Goal: Information Seeking & Learning: Learn about a topic

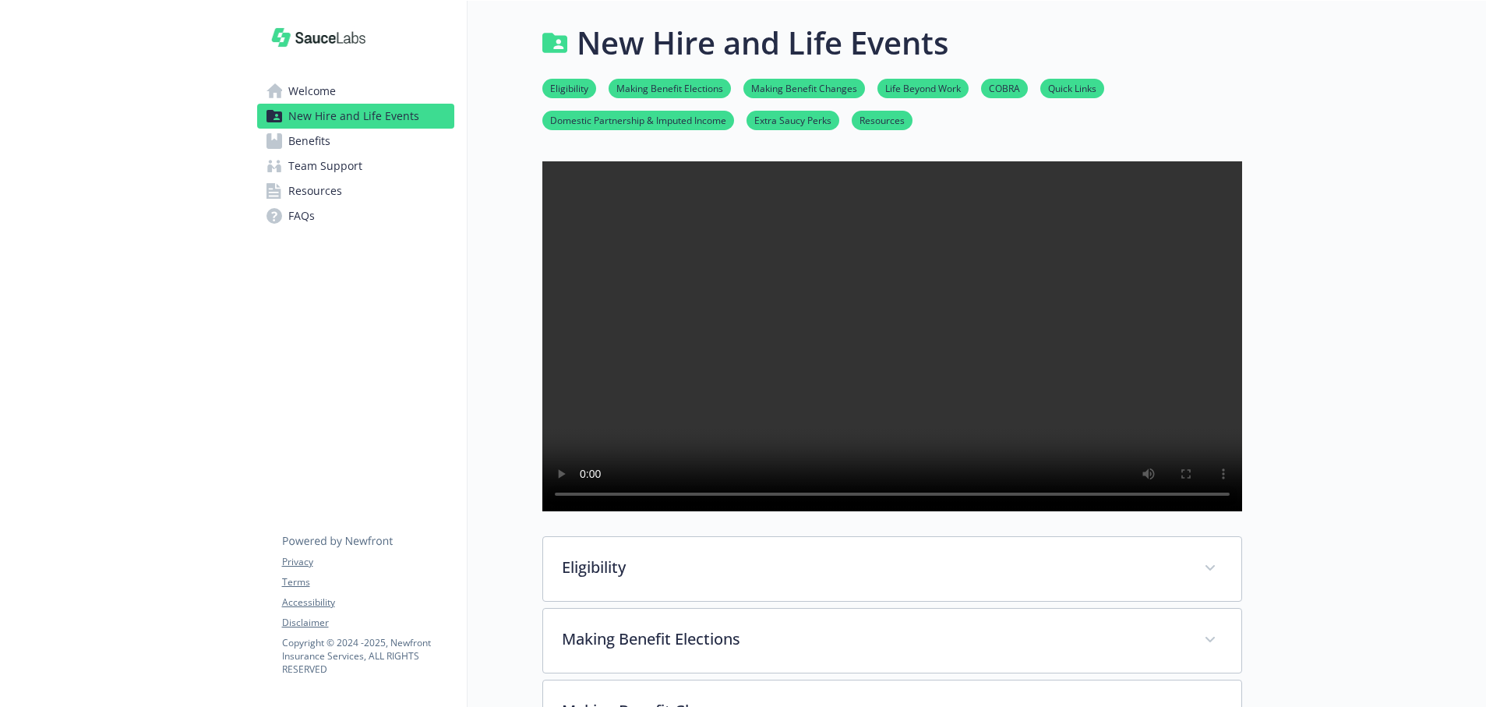
click at [313, 129] on span "Benefits" at bounding box center [309, 141] width 42 height 25
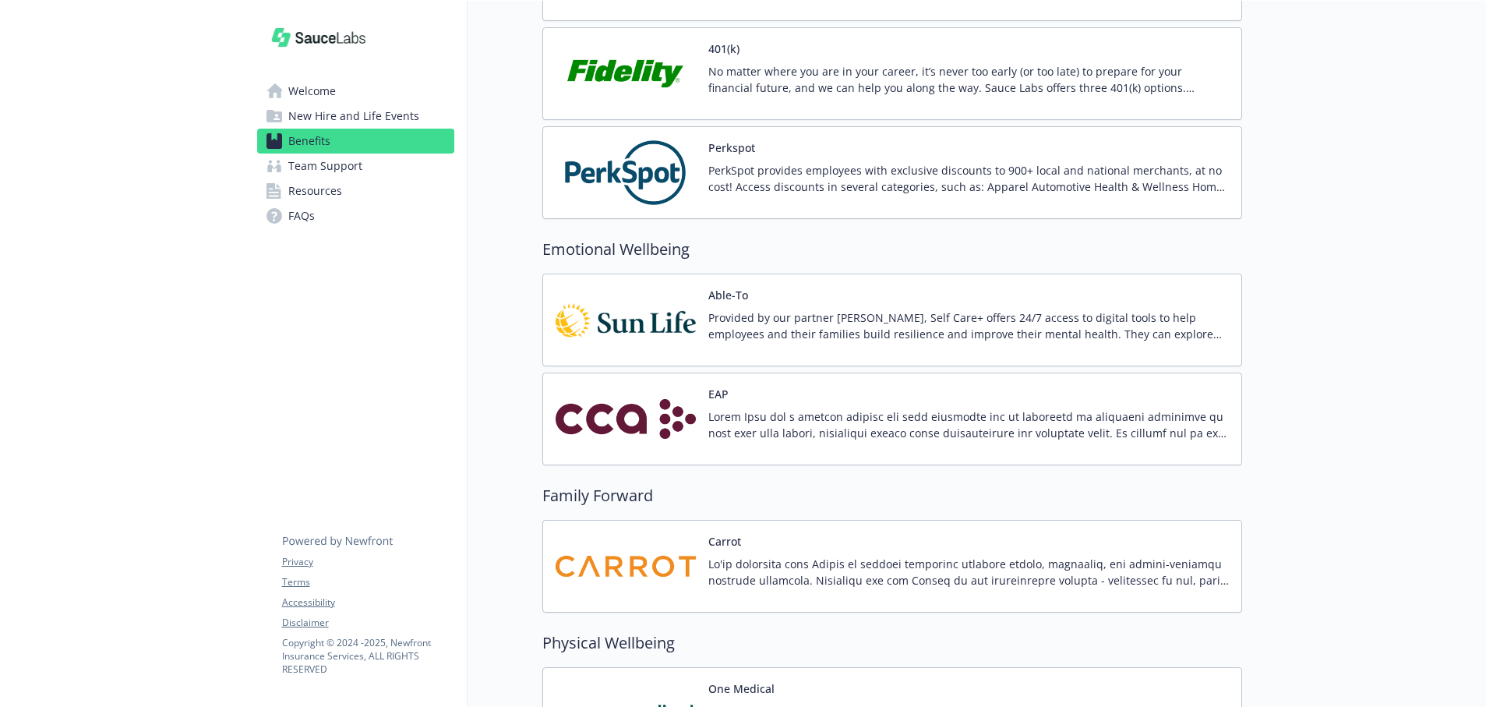
scroll to position [2553, 0]
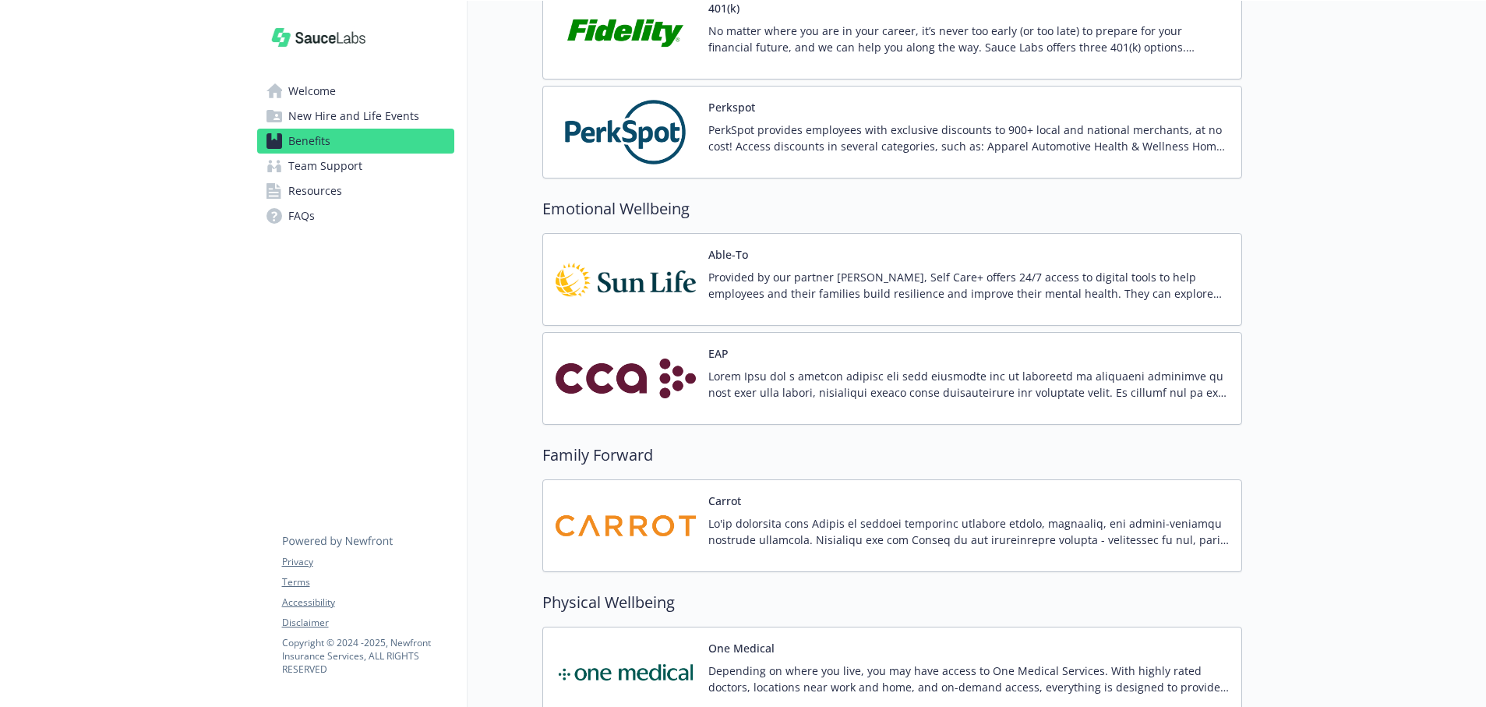
click at [865, 387] on p at bounding box center [969, 384] width 521 height 33
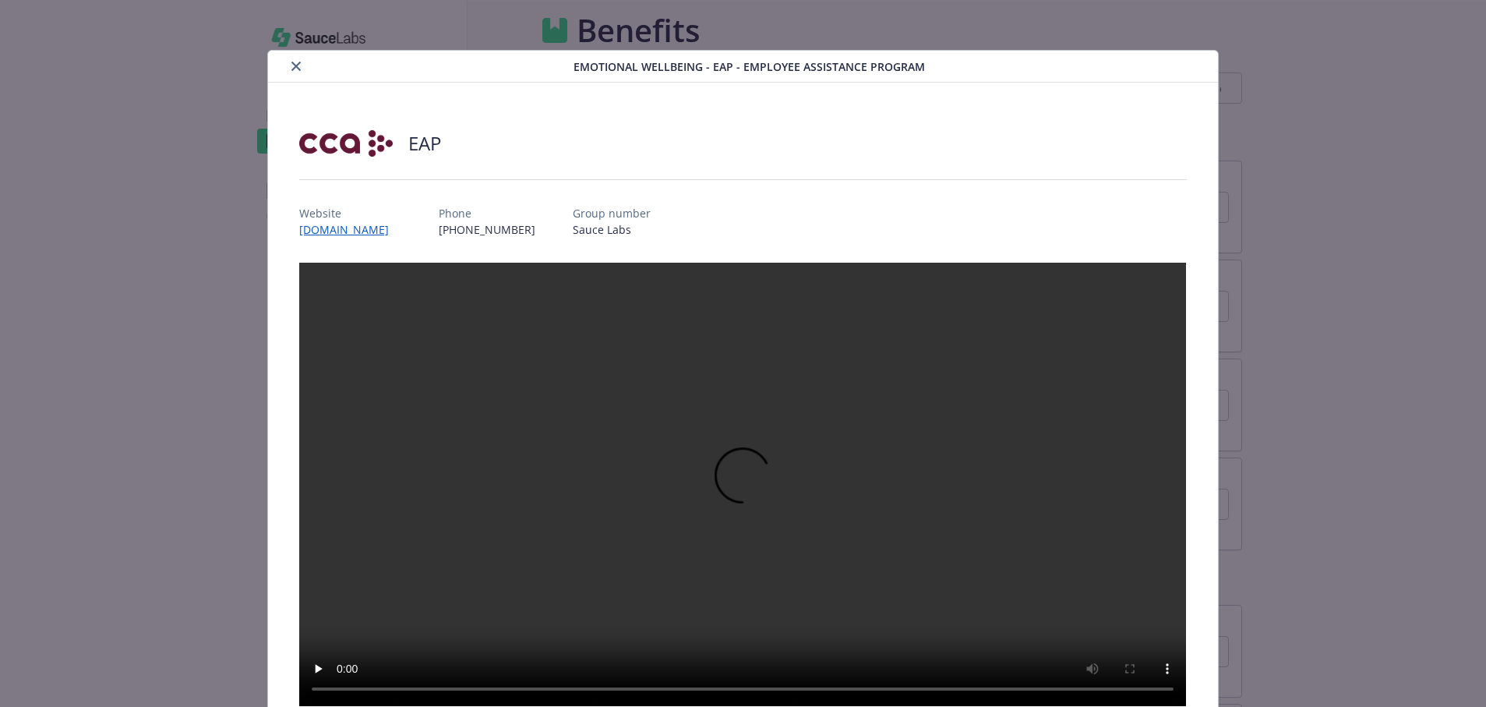
scroll to position [2553, 0]
click at [366, 232] on link "[DOMAIN_NAME]" at bounding box center [351, 230] width 105 height 18
click at [302, 64] on button "close" at bounding box center [296, 66] width 19 height 19
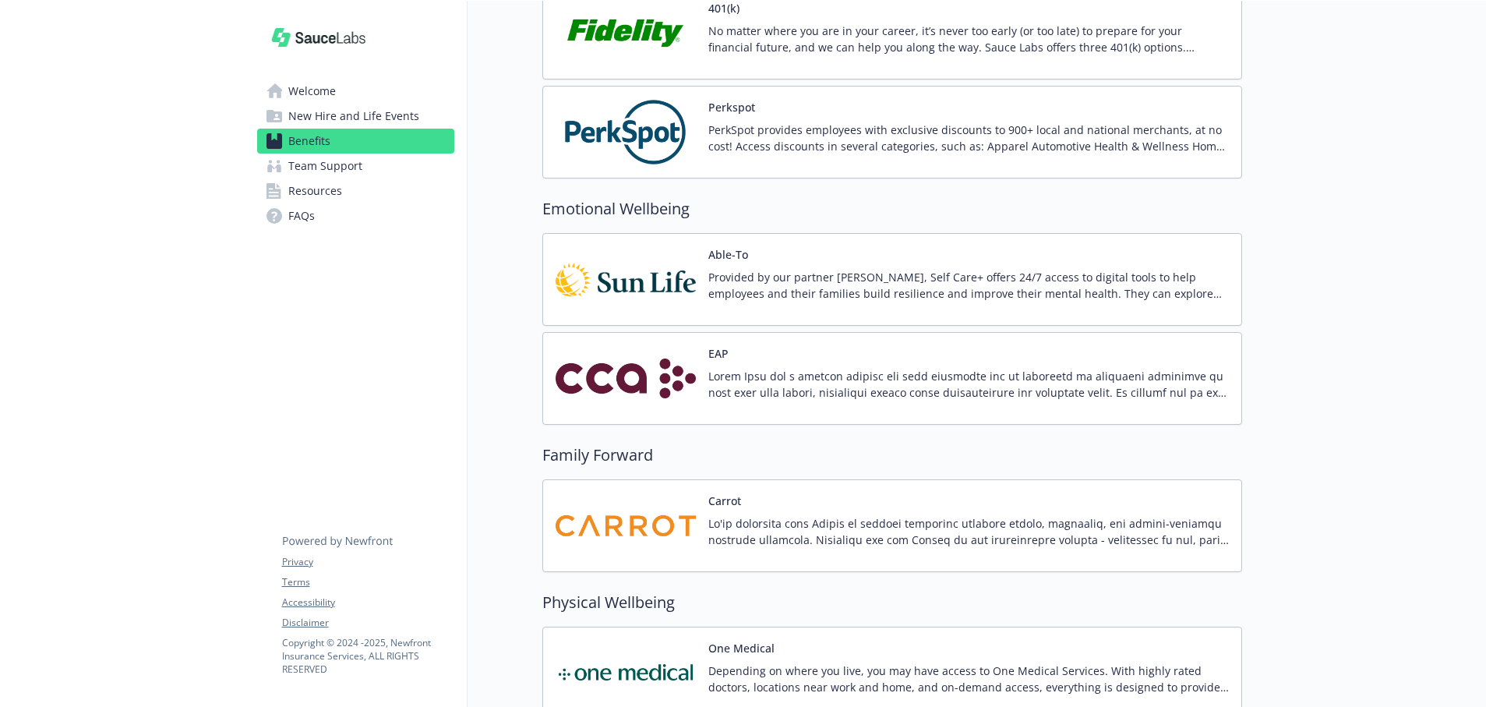
click at [739, 269] on p "Provided by our partner [PERSON_NAME], Self Care+ offers 24/7 access to digital…" at bounding box center [969, 285] width 521 height 33
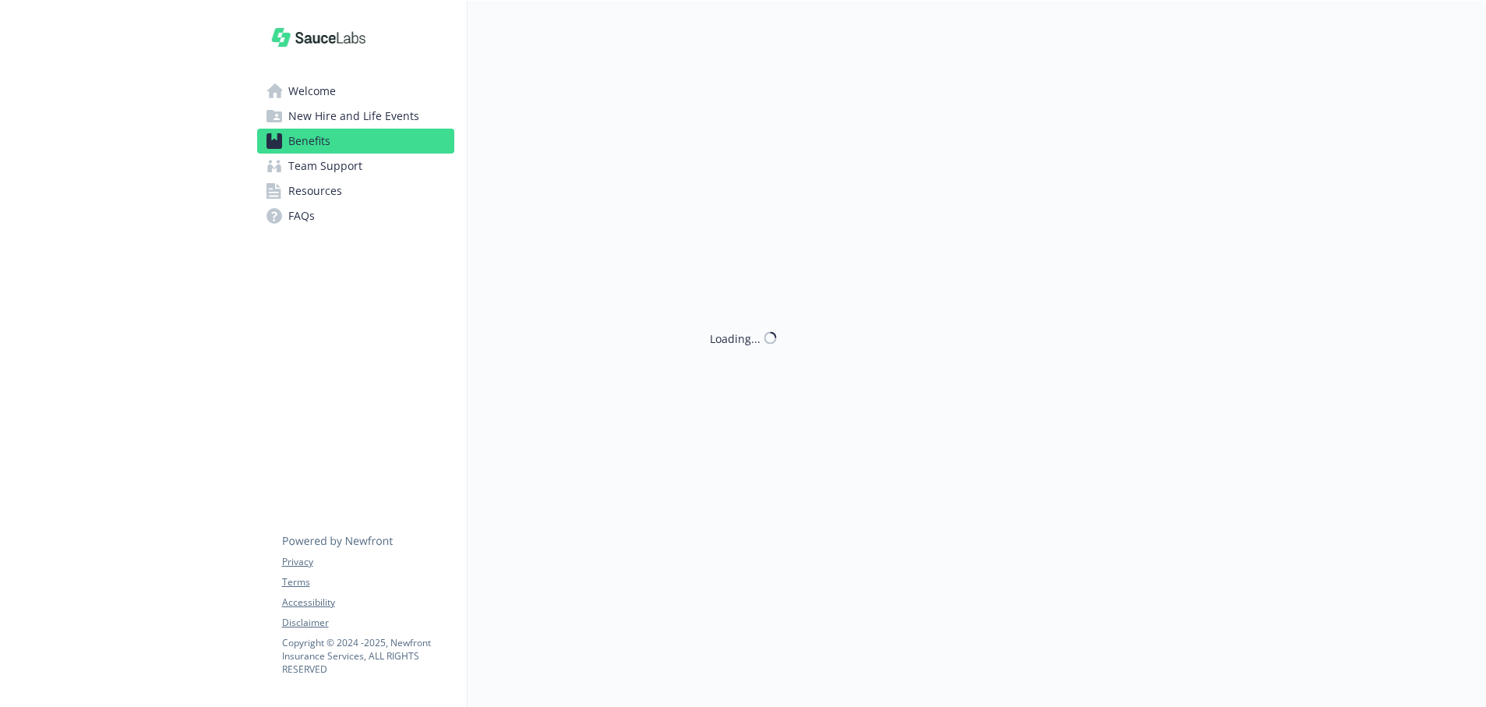
scroll to position [2553, 0]
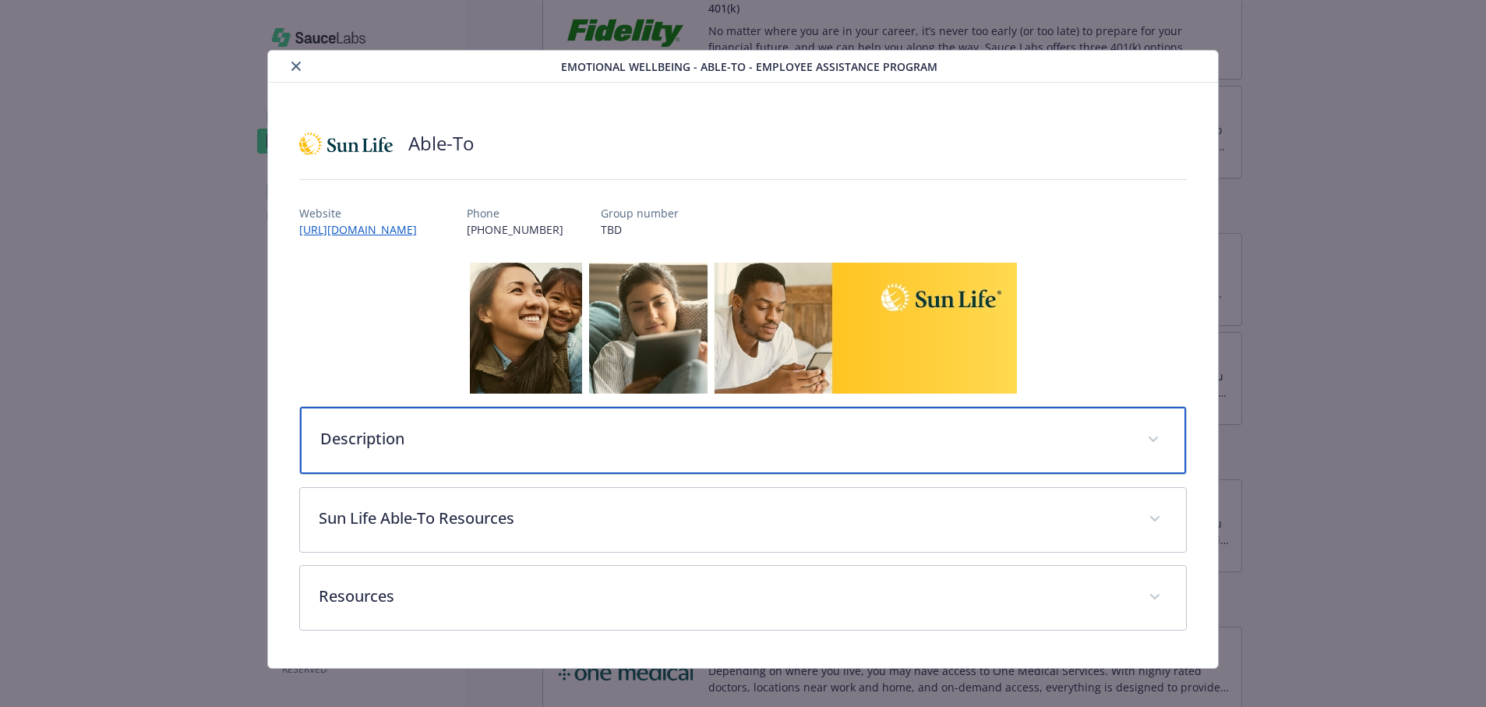
click at [457, 429] on p "Description" at bounding box center [724, 438] width 808 height 23
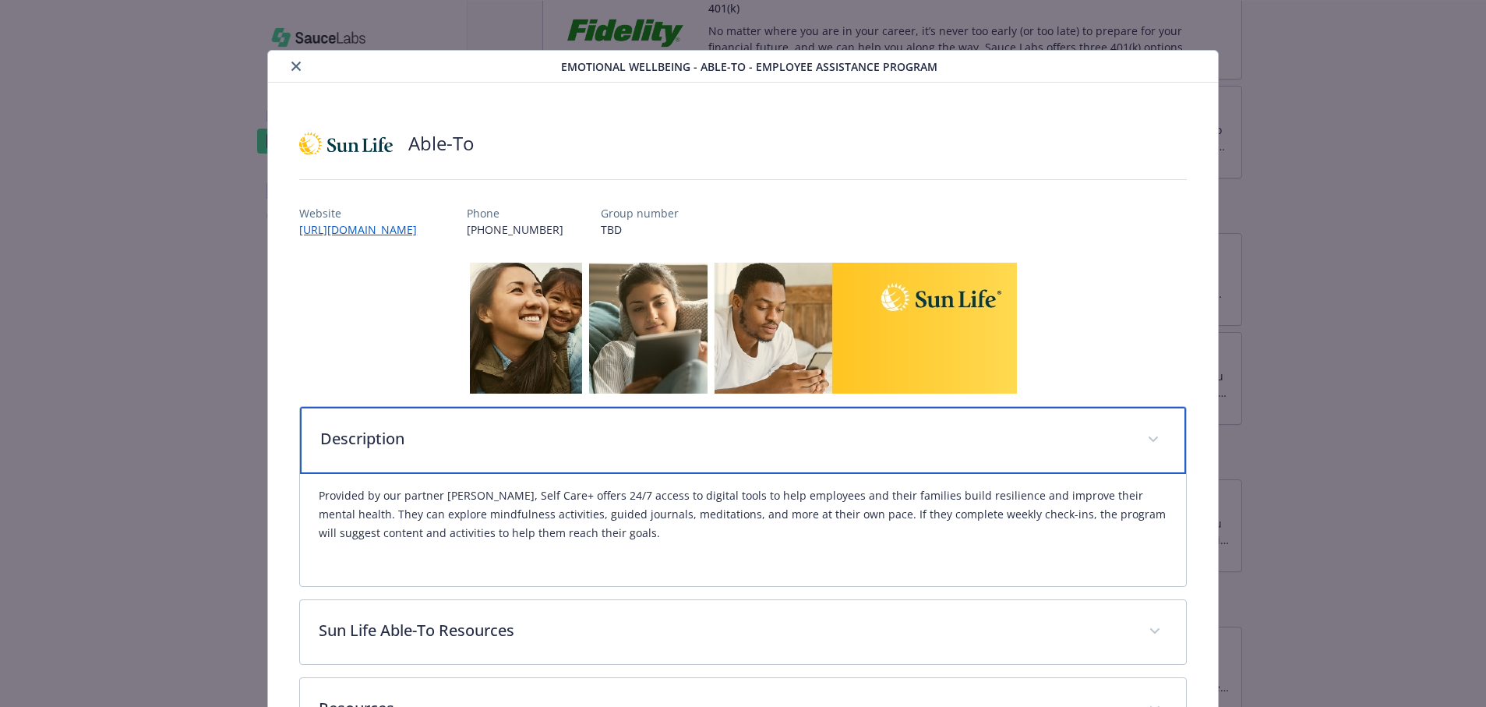
click at [457, 429] on p "Description" at bounding box center [724, 438] width 808 height 23
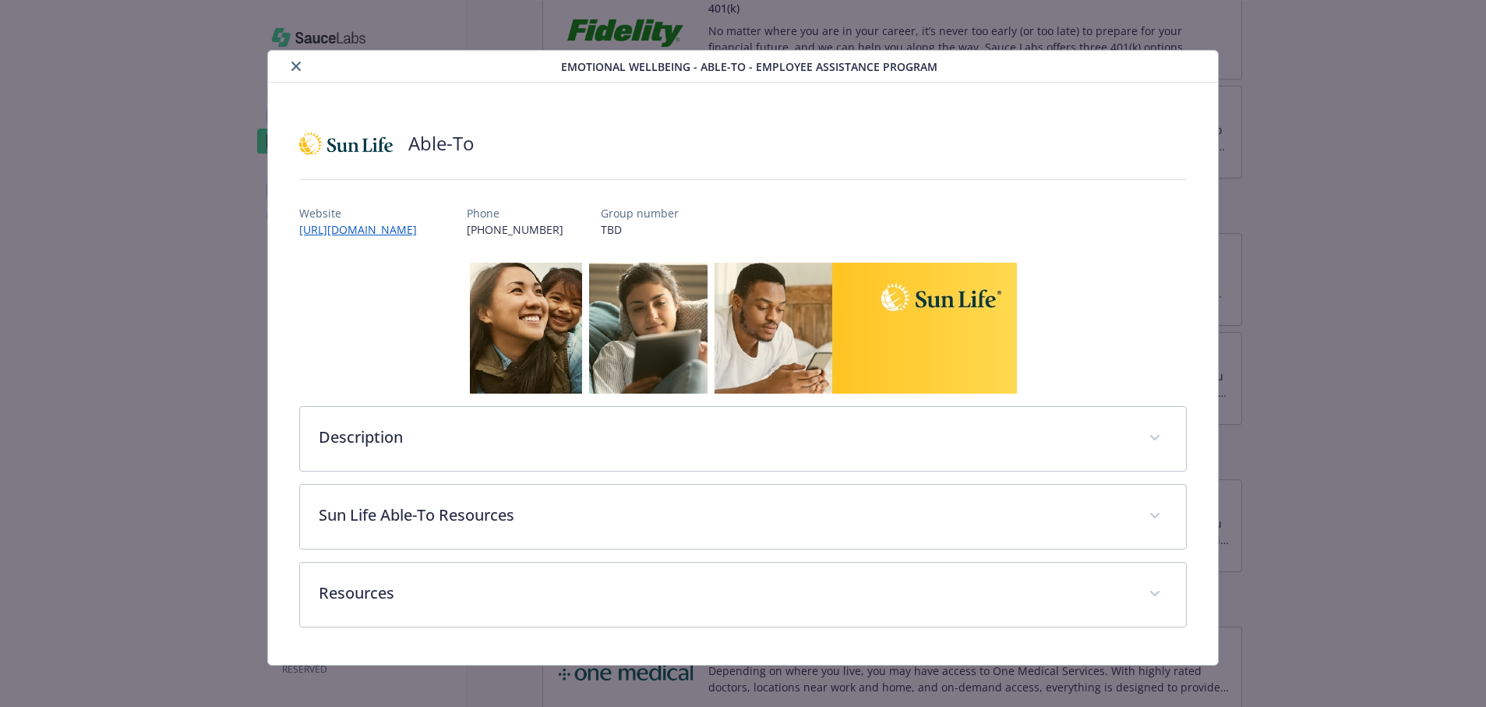
click at [298, 62] on icon "close" at bounding box center [296, 66] width 9 height 9
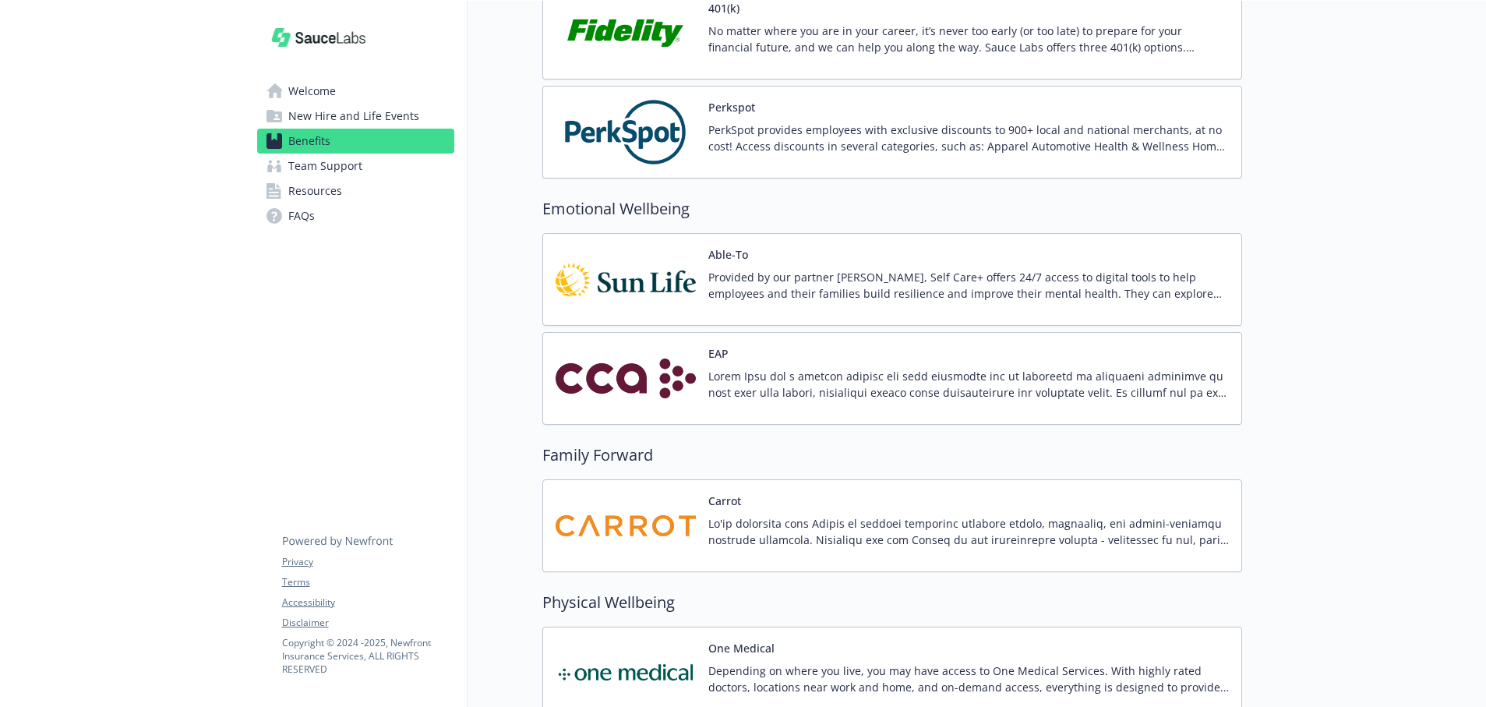
click at [713, 346] on button "EAP" at bounding box center [719, 353] width 20 height 16
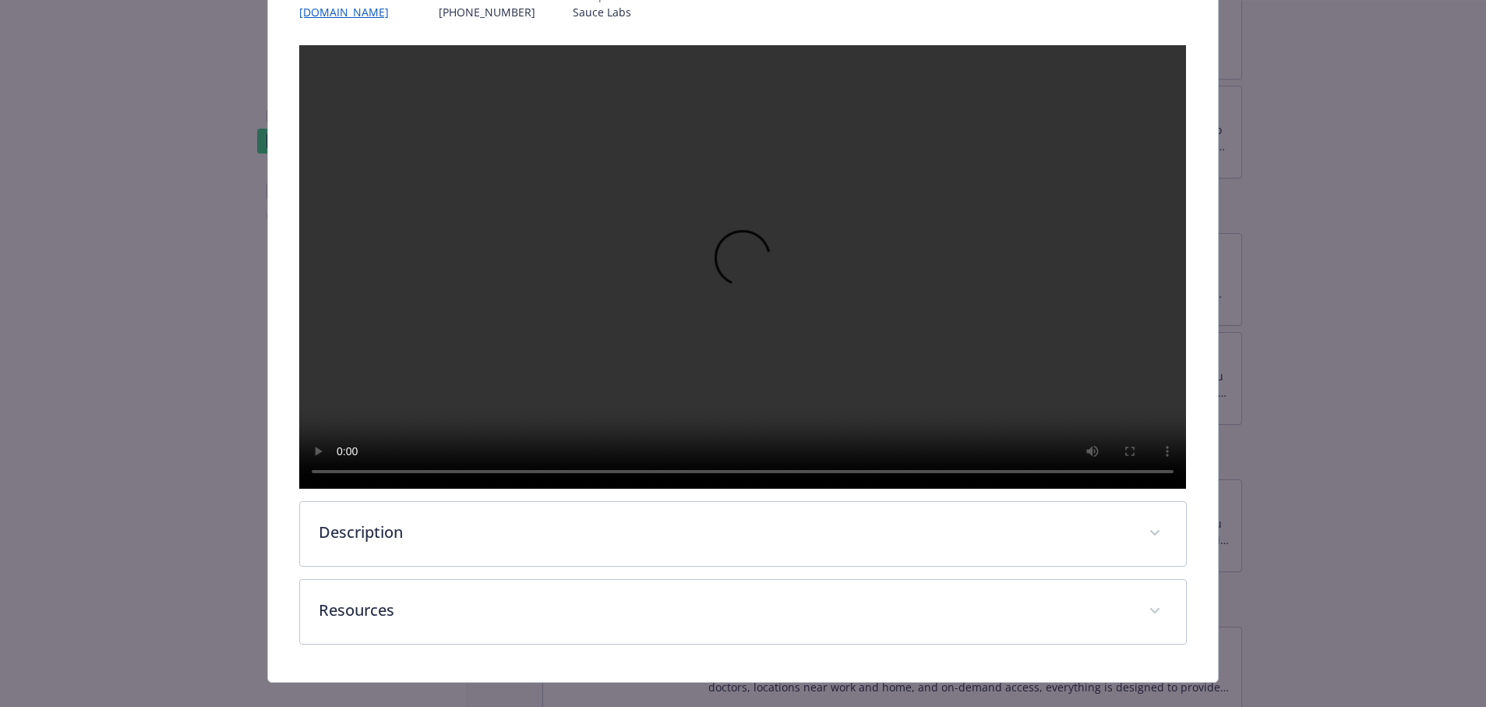
scroll to position [295, 0]
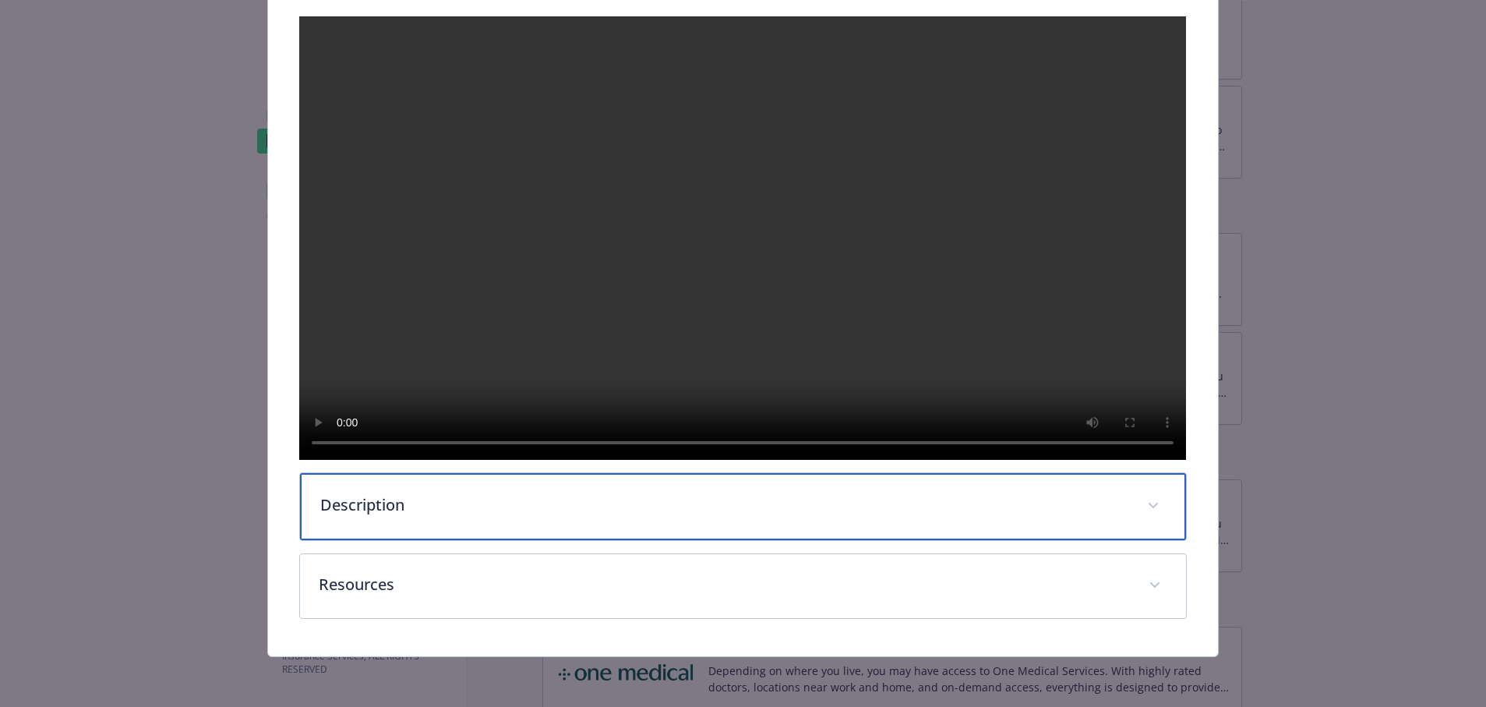
click at [535, 529] on div "Description" at bounding box center [742, 506] width 885 height 67
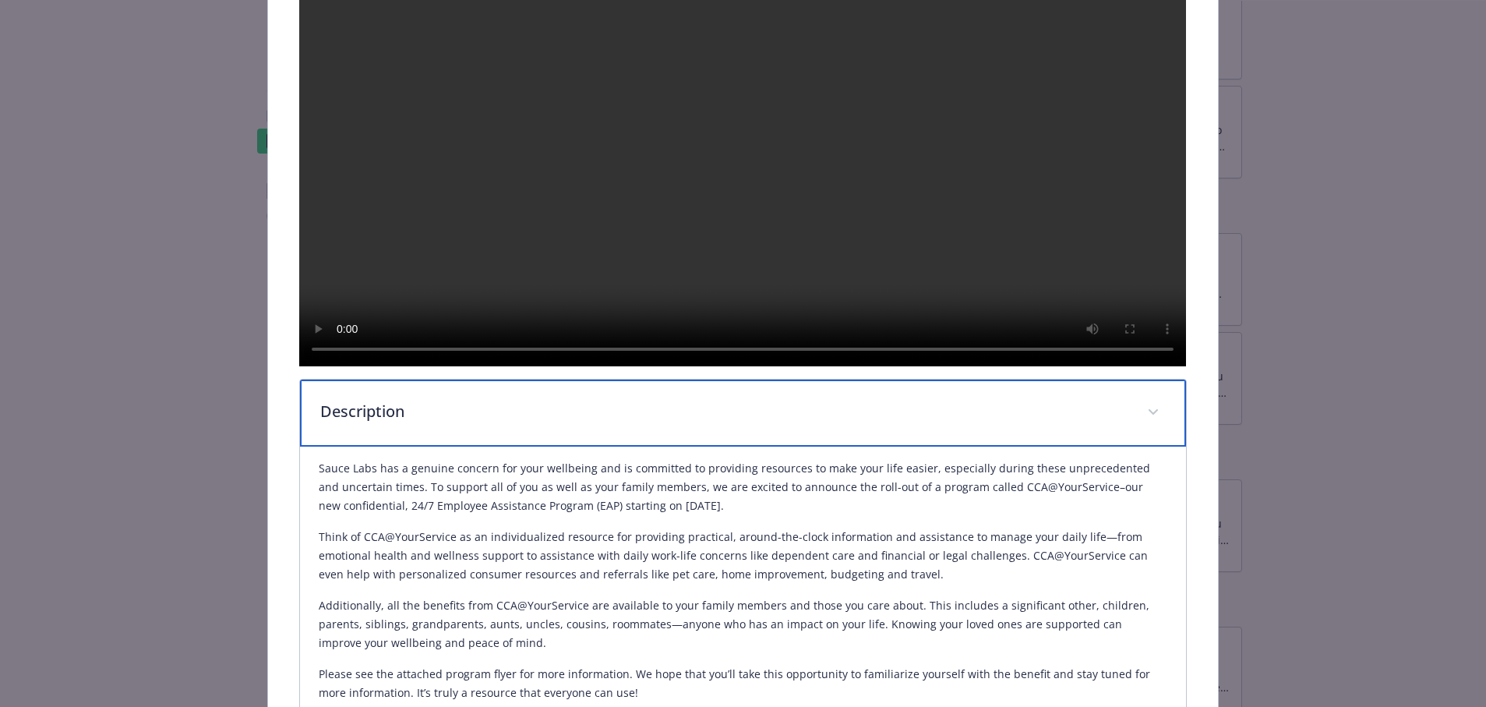
scroll to position [0, 0]
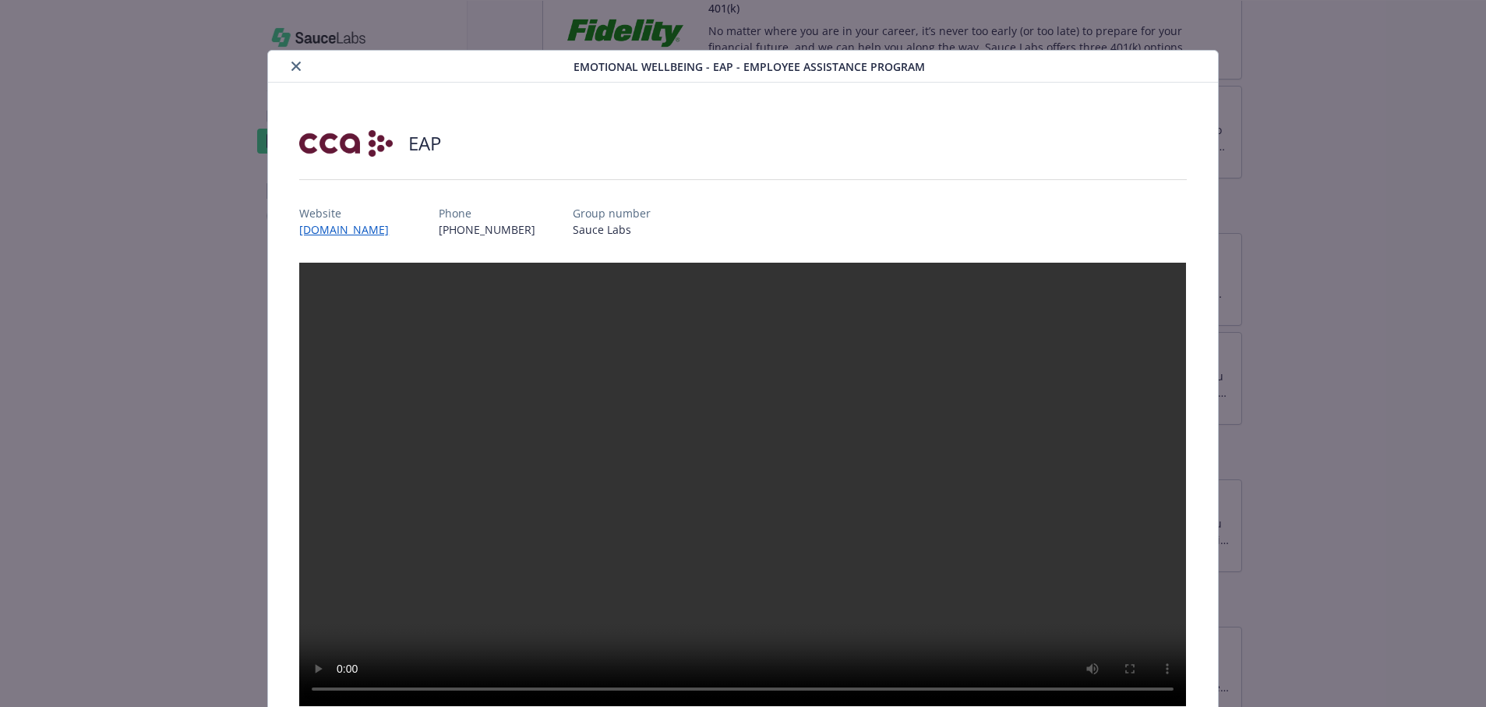
click at [299, 68] on button "close" at bounding box center [296, 66] width 19 height 19
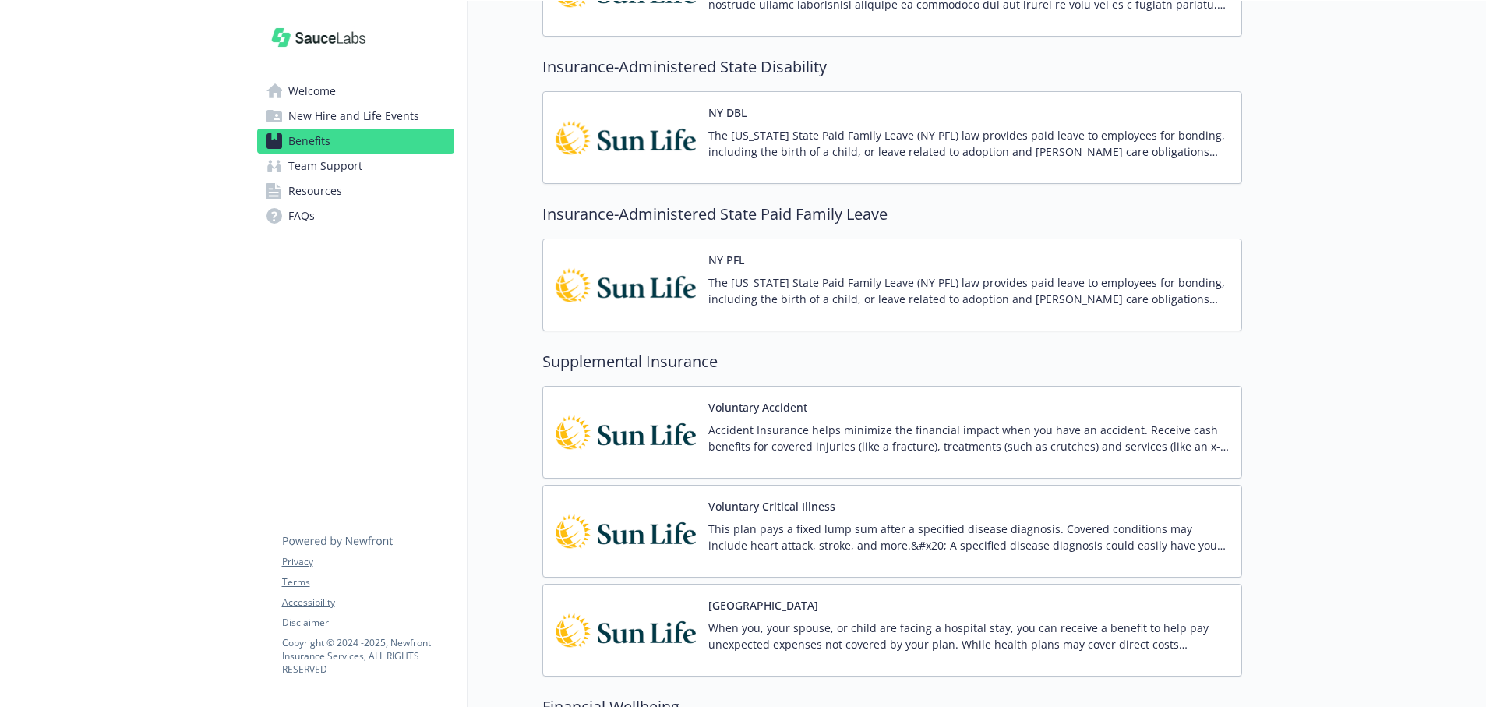
scroll to position [903, 0]
